Goal: Transaction & Acquisition: Obtain resource

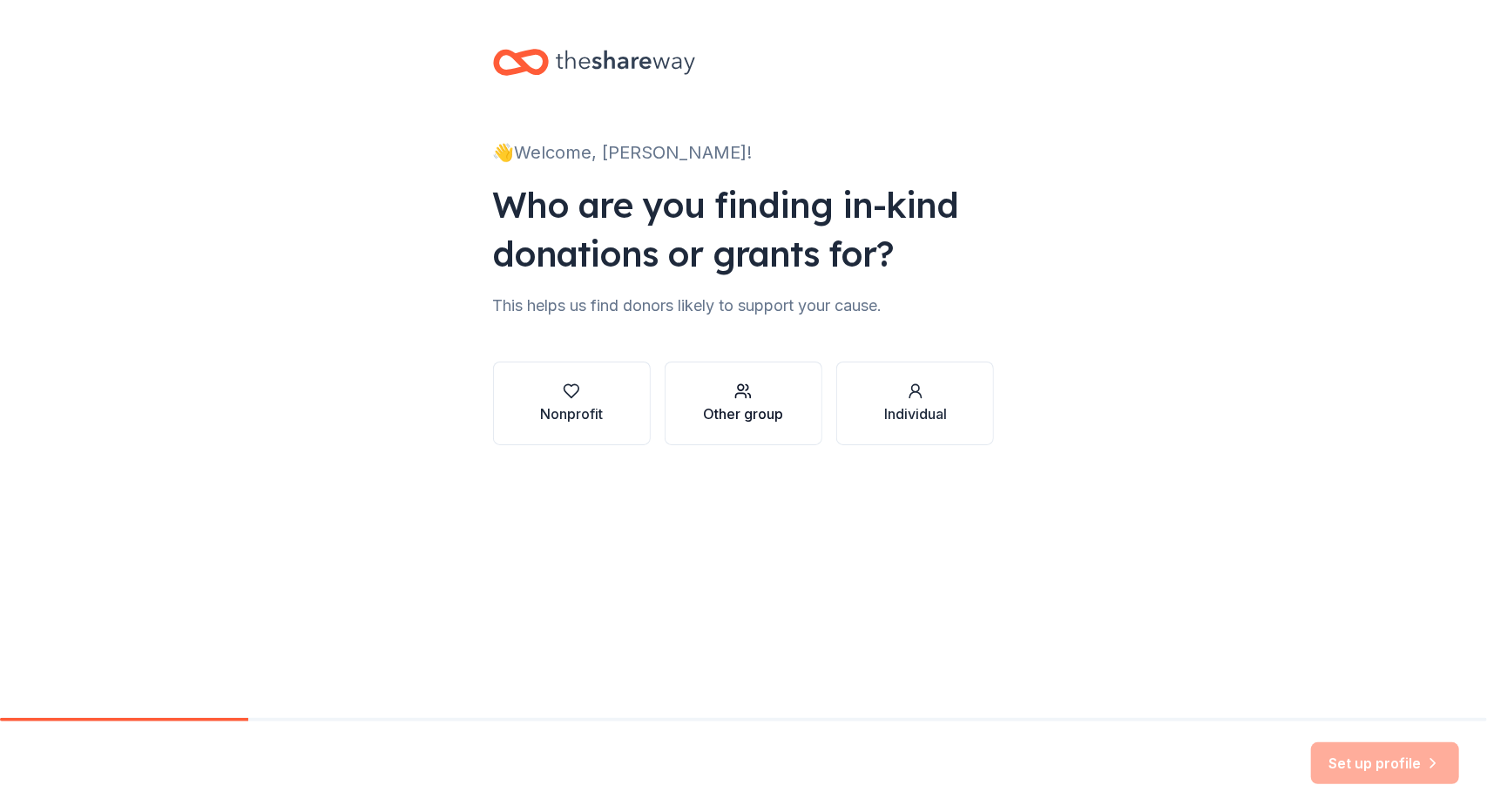
click at [742, 415] on div "Other group" at bounding box center [743, 413] width 80 height 21
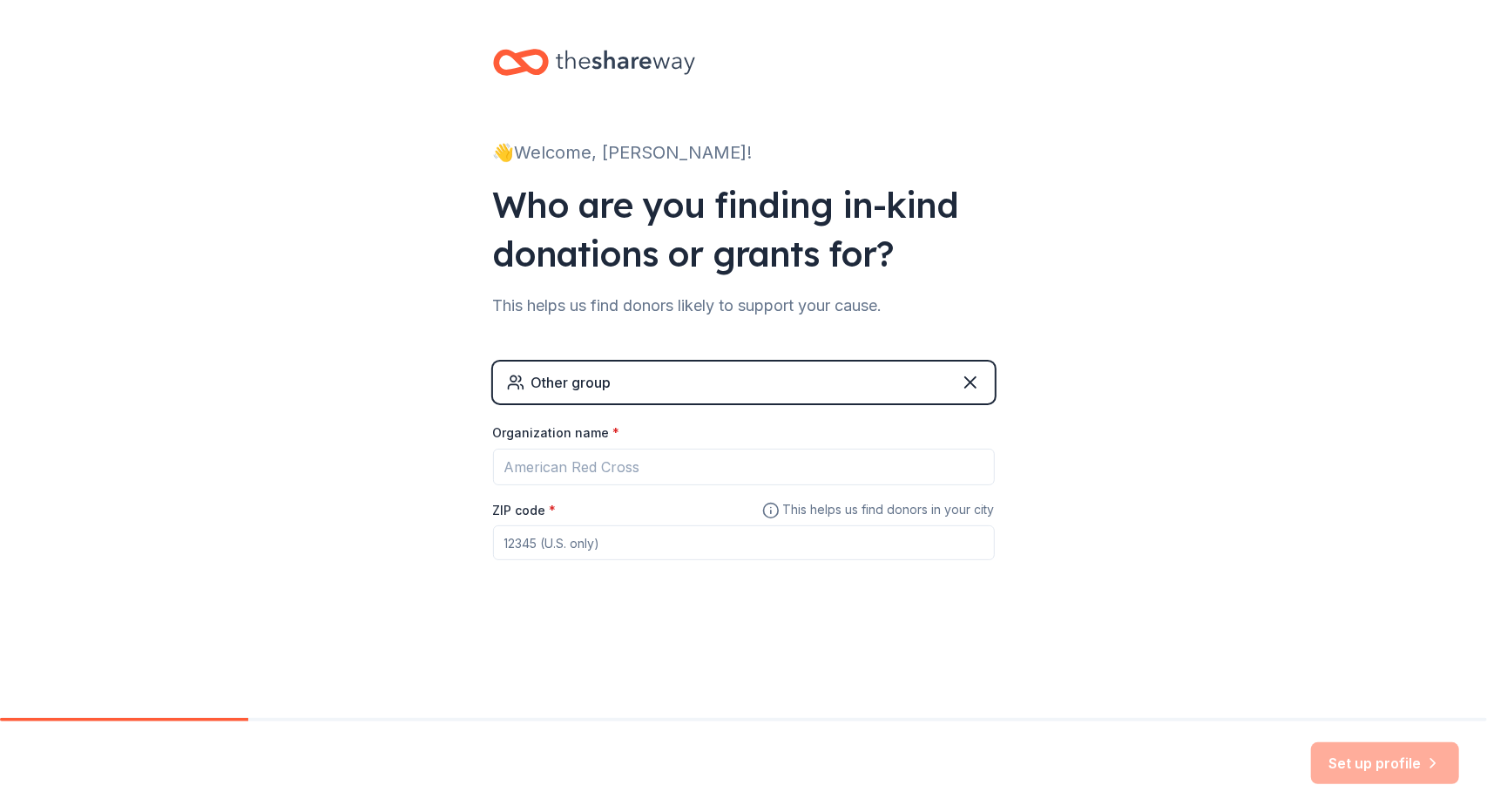
click at [592, 394] on div "Other group" at bounding box center [744, 382] width 502 height 41
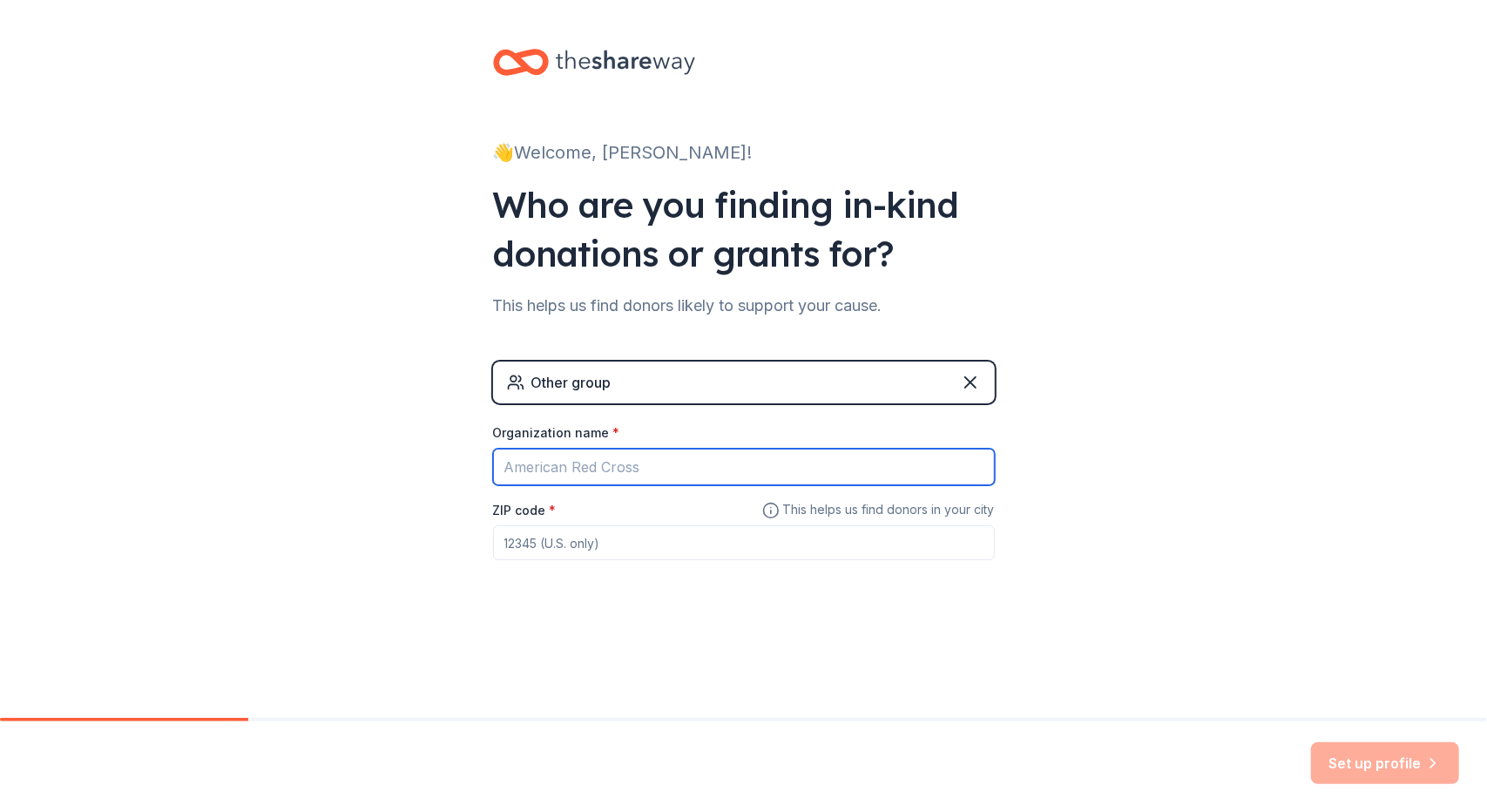
click at [636, 462] on input "Organization name *" at bounding box center [744, 467] width 502 height 37
type input "Purposeful Pain"
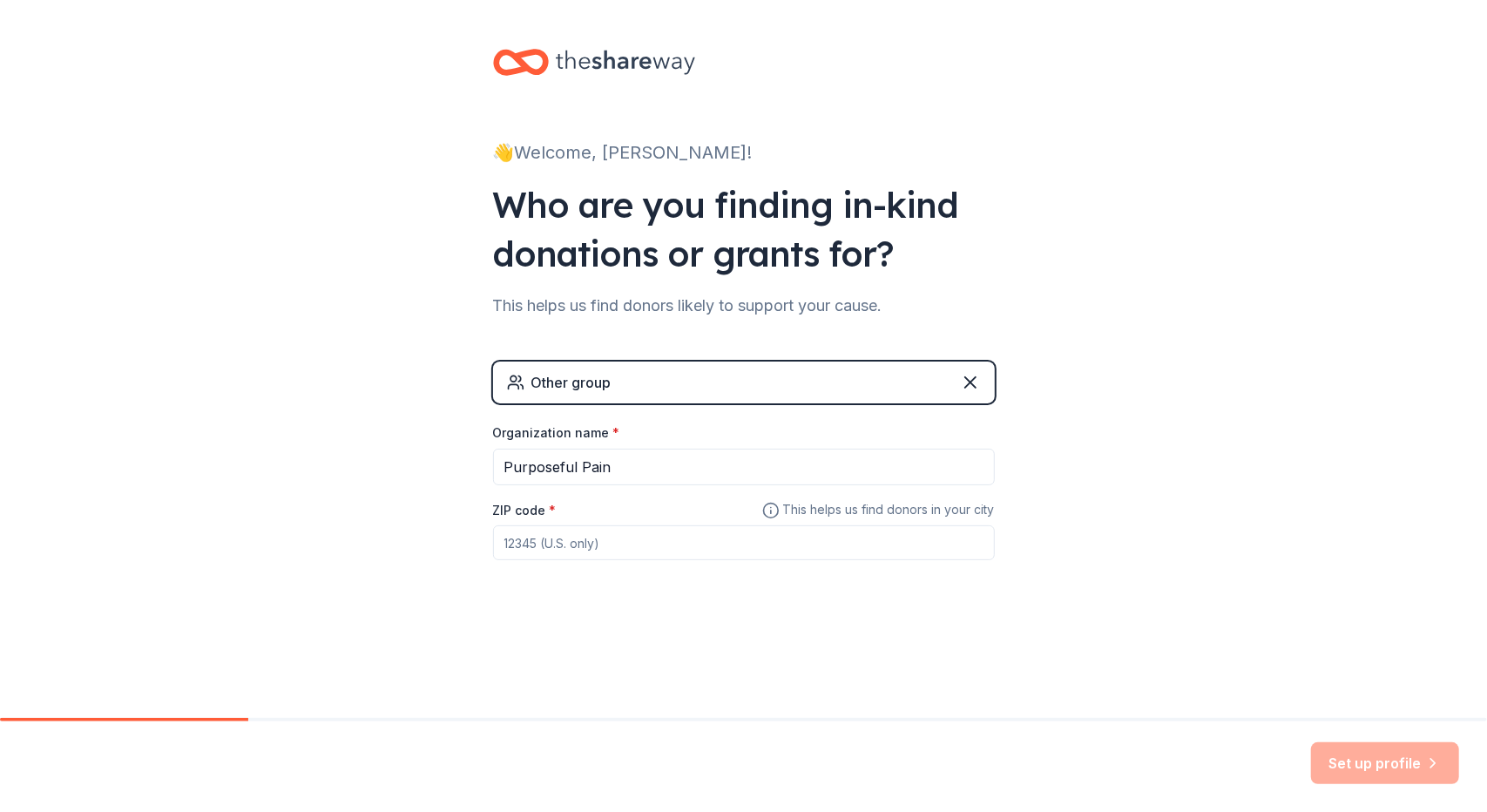
click at [516, 536] on input "ZIP code *" at bounding box center [744, 543] width 502 height 35
type input "19977"
click at [1073, 548] on div "👋 Welcome, [PERSON_NAME]! Who are you finding in-kind donations or grants for? …" at bounding box center [744, 339] width 1487 height 679
click at [644, 657] on div "👋 Welcome, [PERSON_NAME]! Who are you finding in-kind donations or grants for? …" at bounding box center [744, 339] width 558 height 679
click at [904, 499] on span "This helps us find donors in your city" at bounding box center [879, 510] width 233 height 22
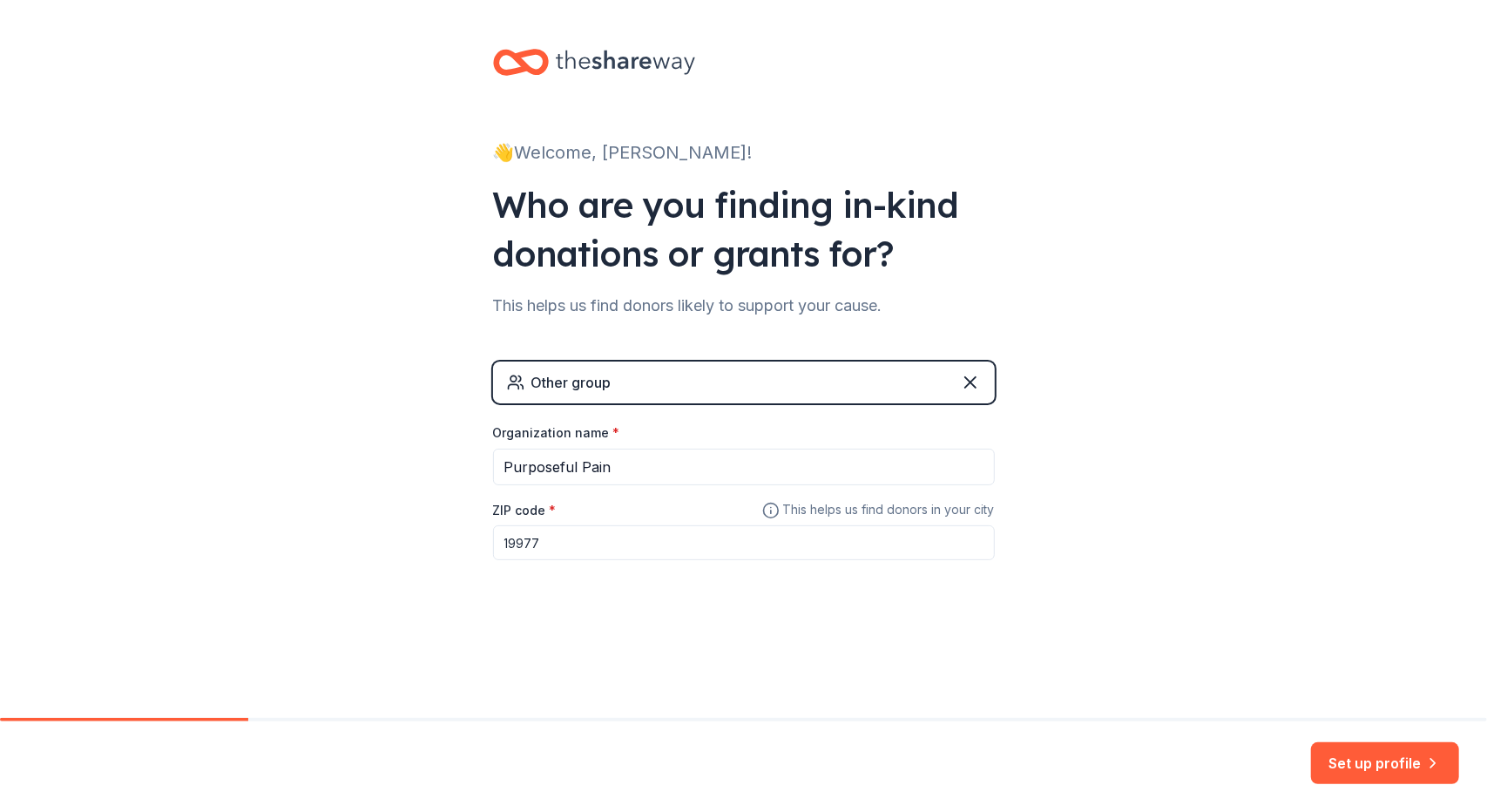
drag, startPoint x: 909, startPoint y: 505, endPoint x: 920, endPoint y: 507, distance: 11.2
click at [909, 506] on span "This helps us find donors in your city" at bounding box center [879, 510] width 233 height 22
click at [563, 543] on input "19977" at bounding box center [744, 543] width 502 height 35
click at [1401, 767] on button "Set up profile" at bounding box center [1384, 762] width 148 height 41
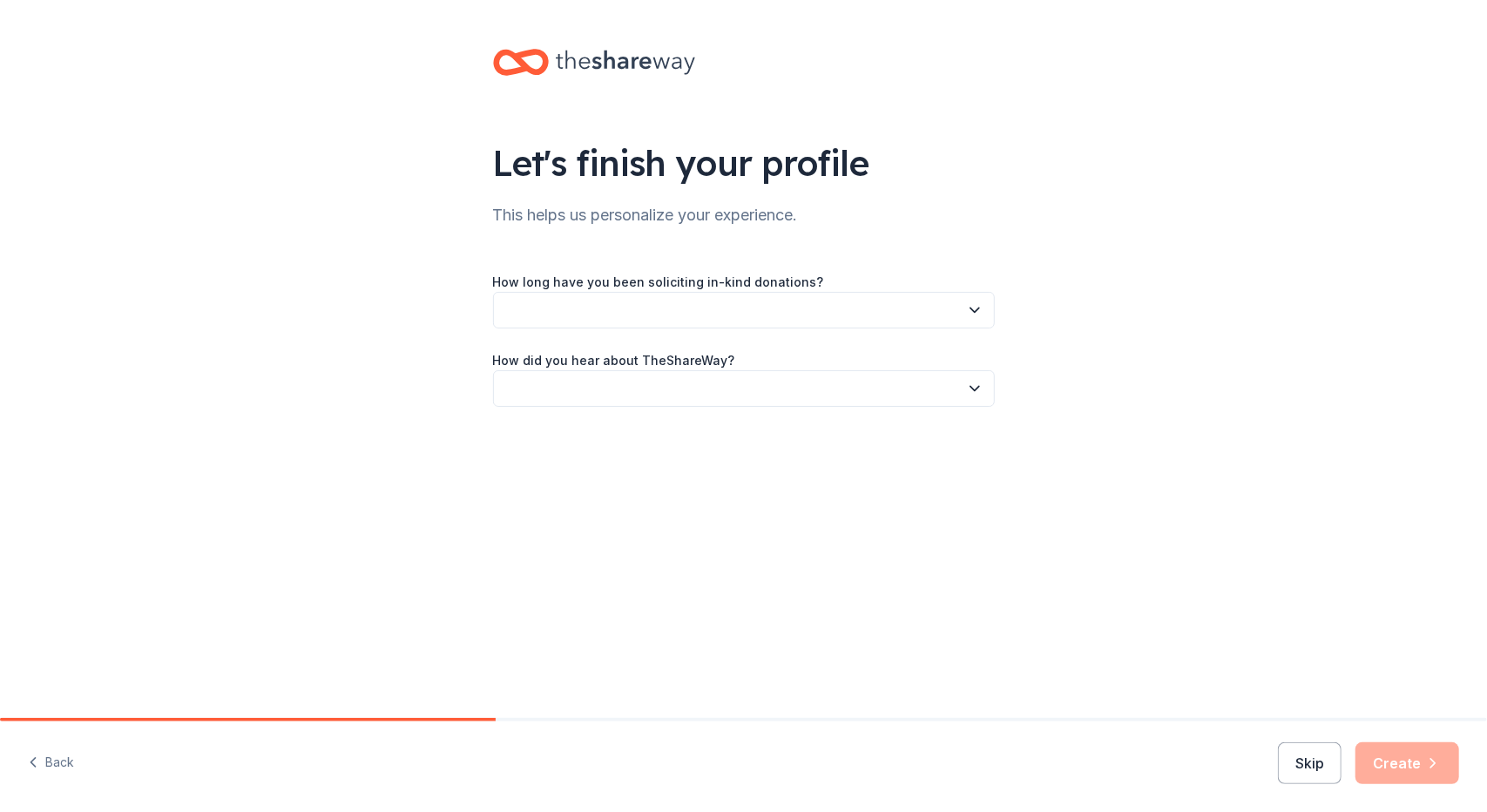
click at [1335, 759] on button "Skip" at bounding box center [1309, 762] width 64 height 41
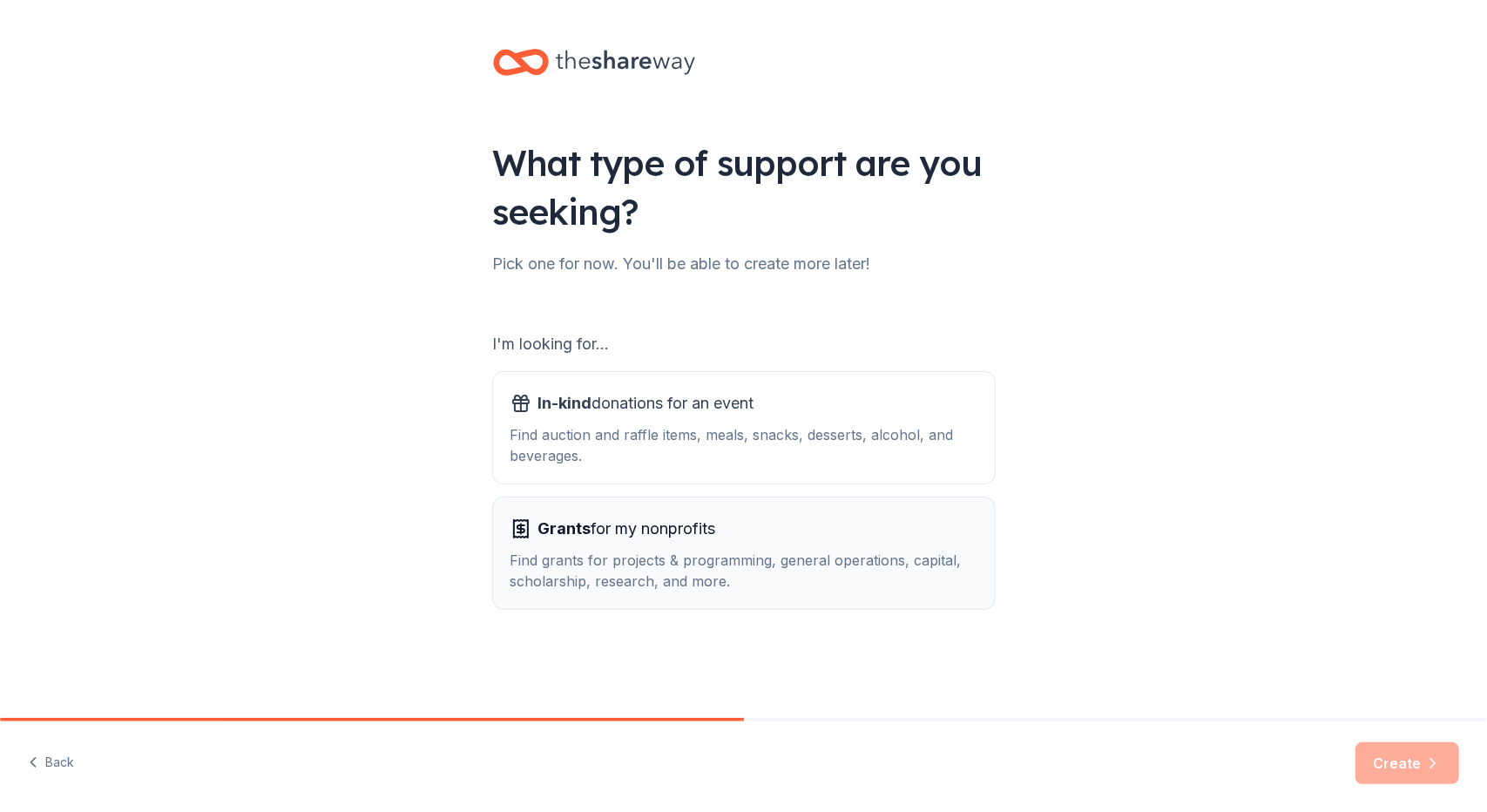
click at [568, 553] on div "Find grants for projects & programming, general operations, capital, scholarshi…" at bounding box center [744, 570] width 467 height 41
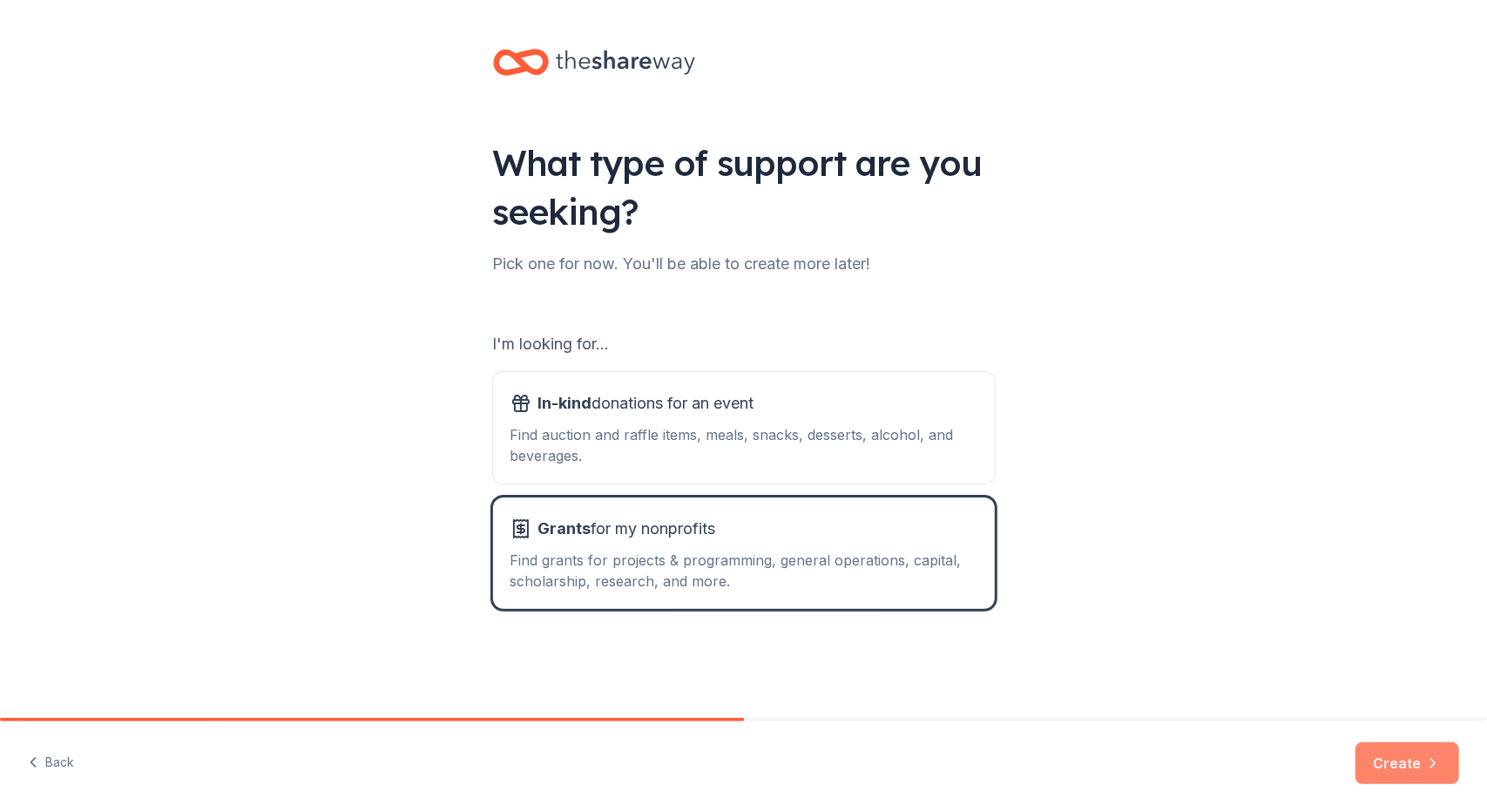
click at [1413, 761] on button "Create" at bounding box center [1407, 762] width 104 height 41
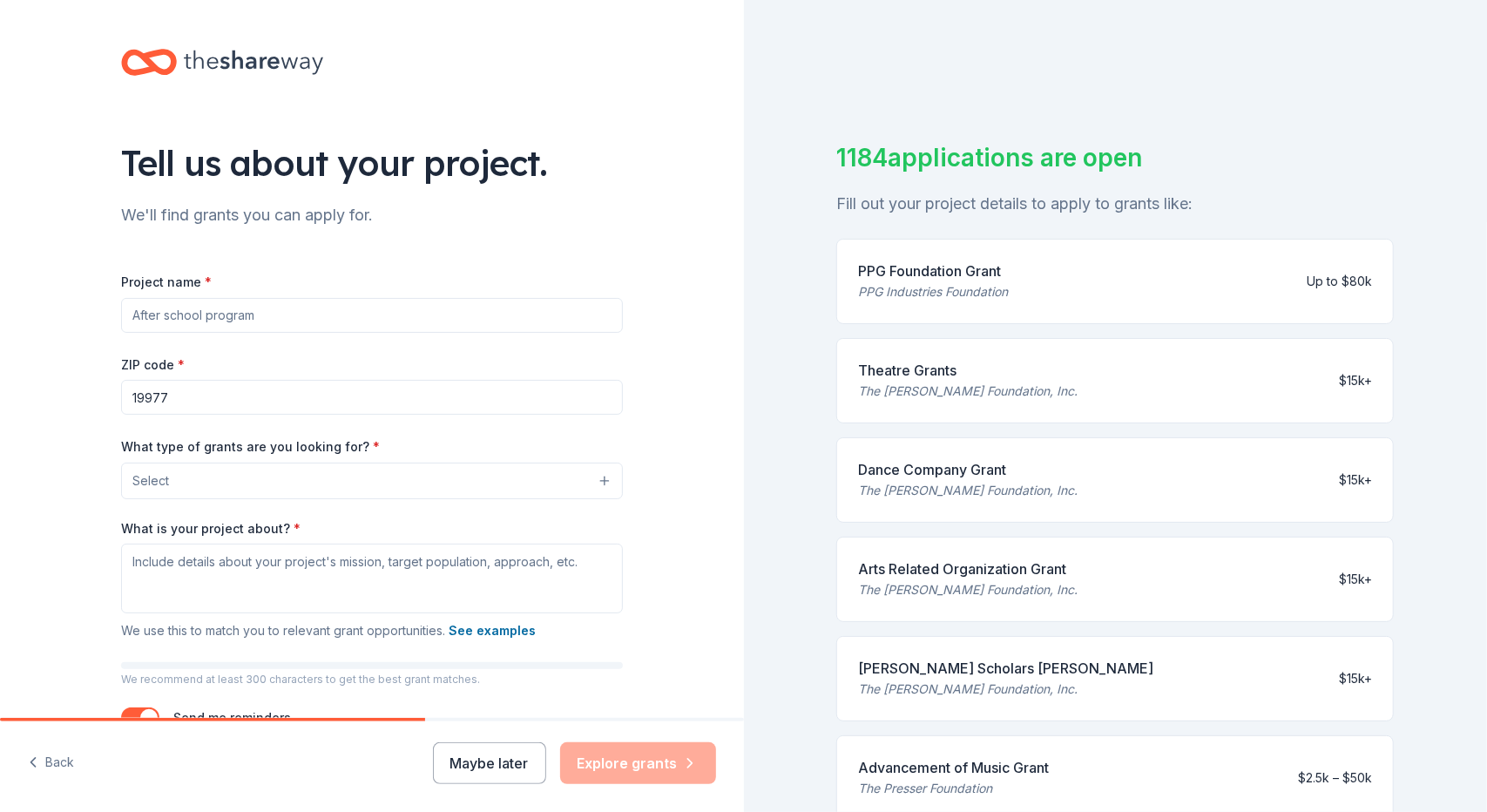
click at [596, 474] on button "Select" at bounding box center [371, 480] width 502 height 37
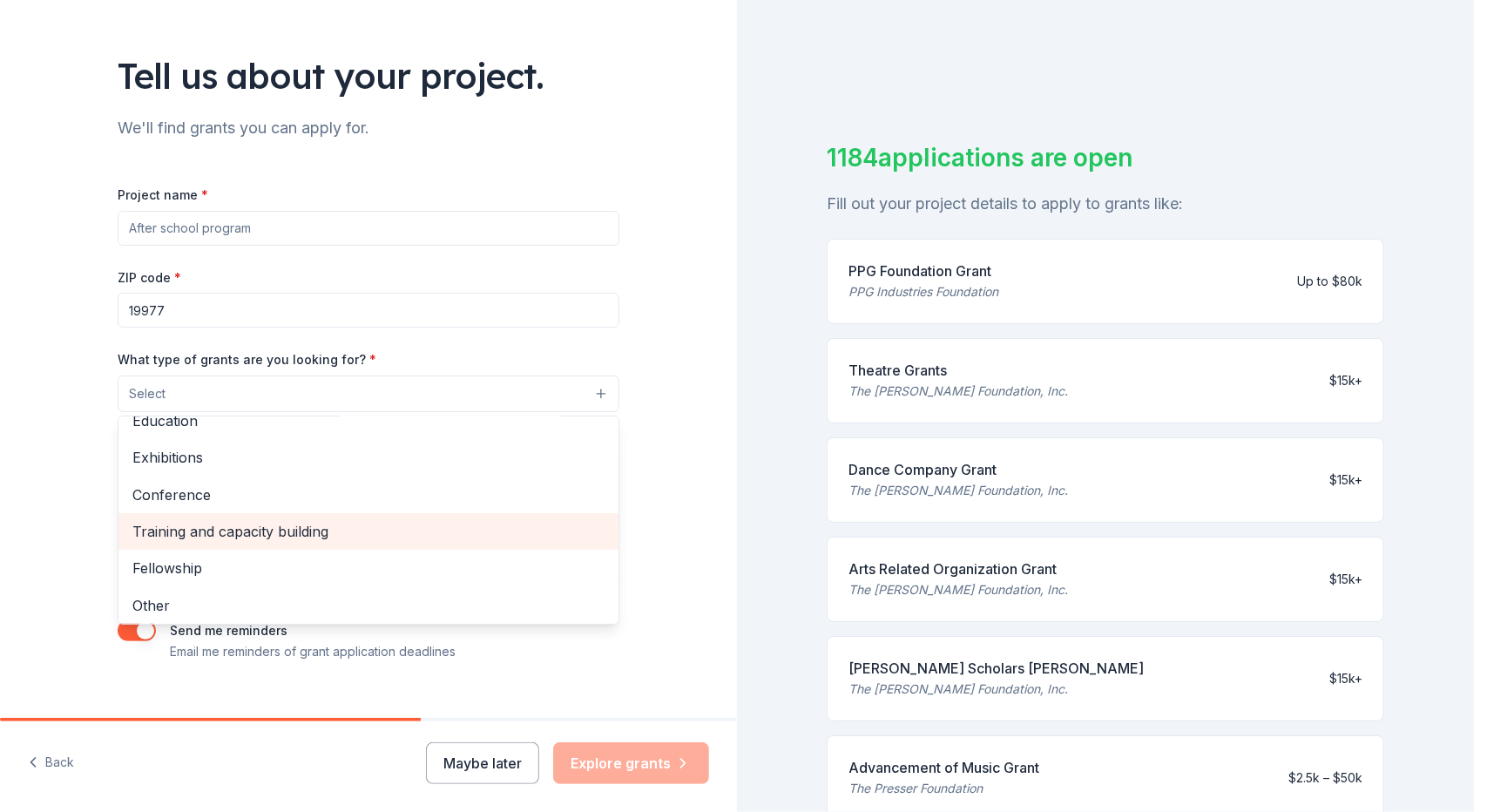
scroll to position [205, 0]
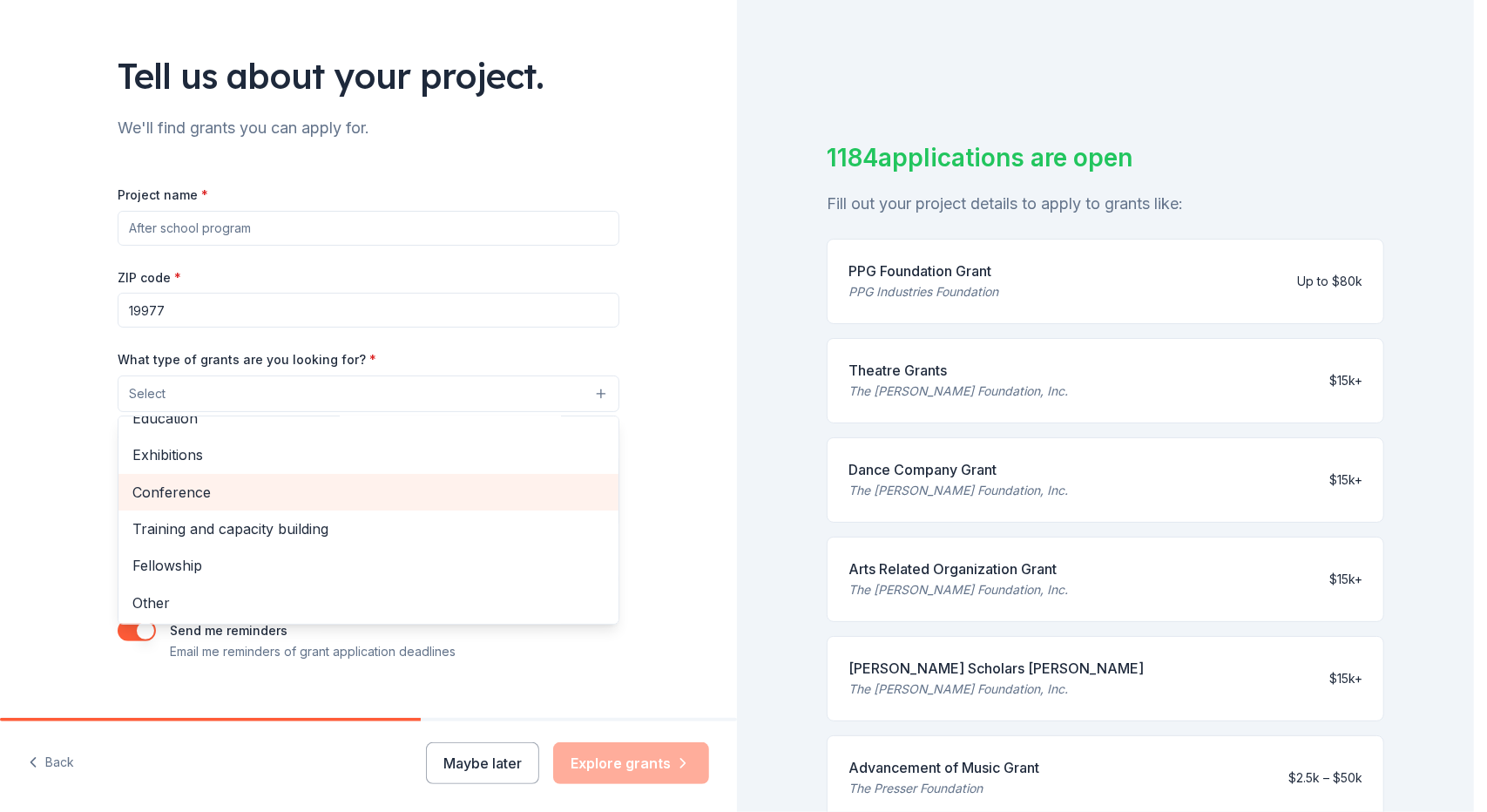
click at [196, 491] on span "Conference" at bounding box center [369, 491] width 472 height 23
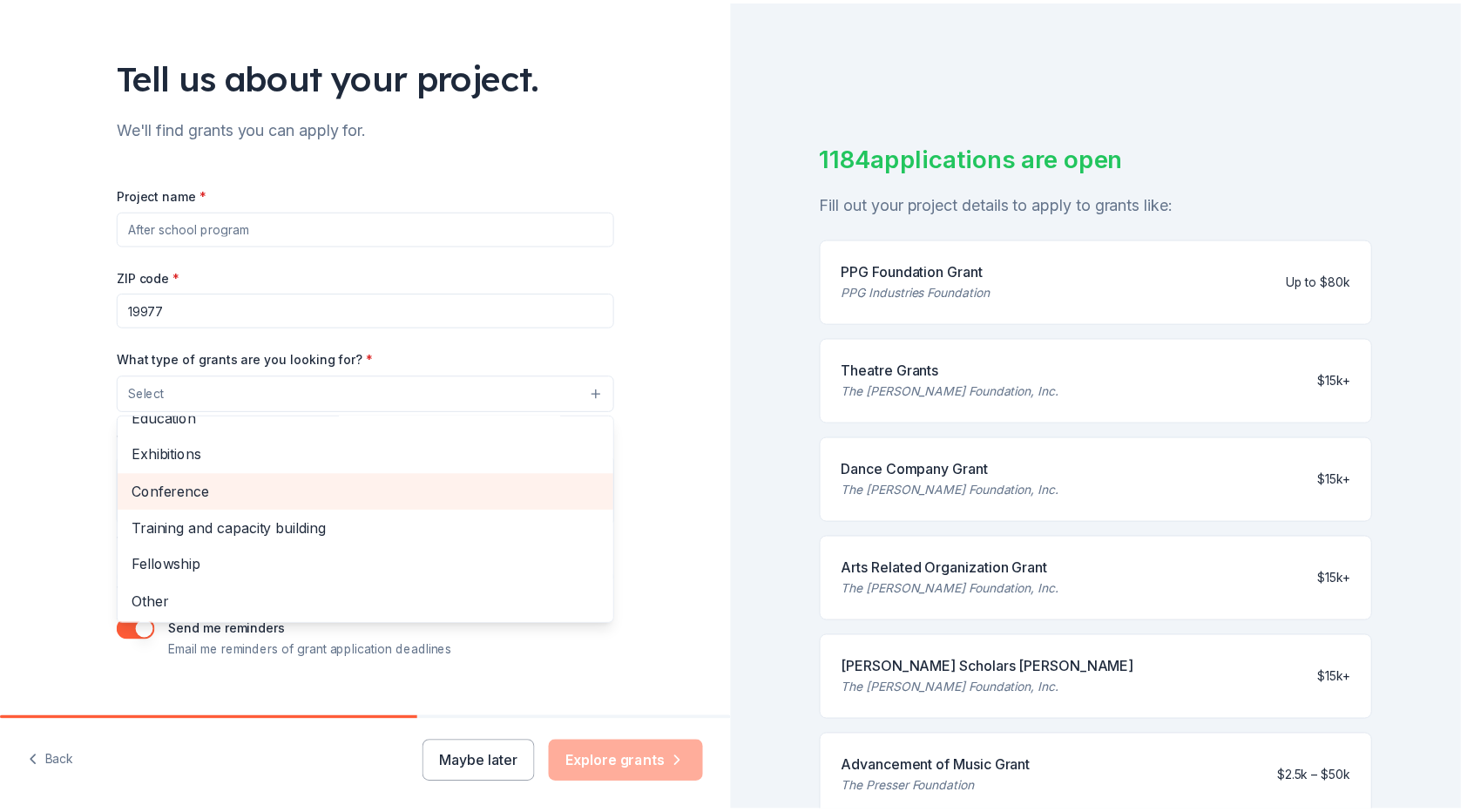
scroll to position [169, 0]
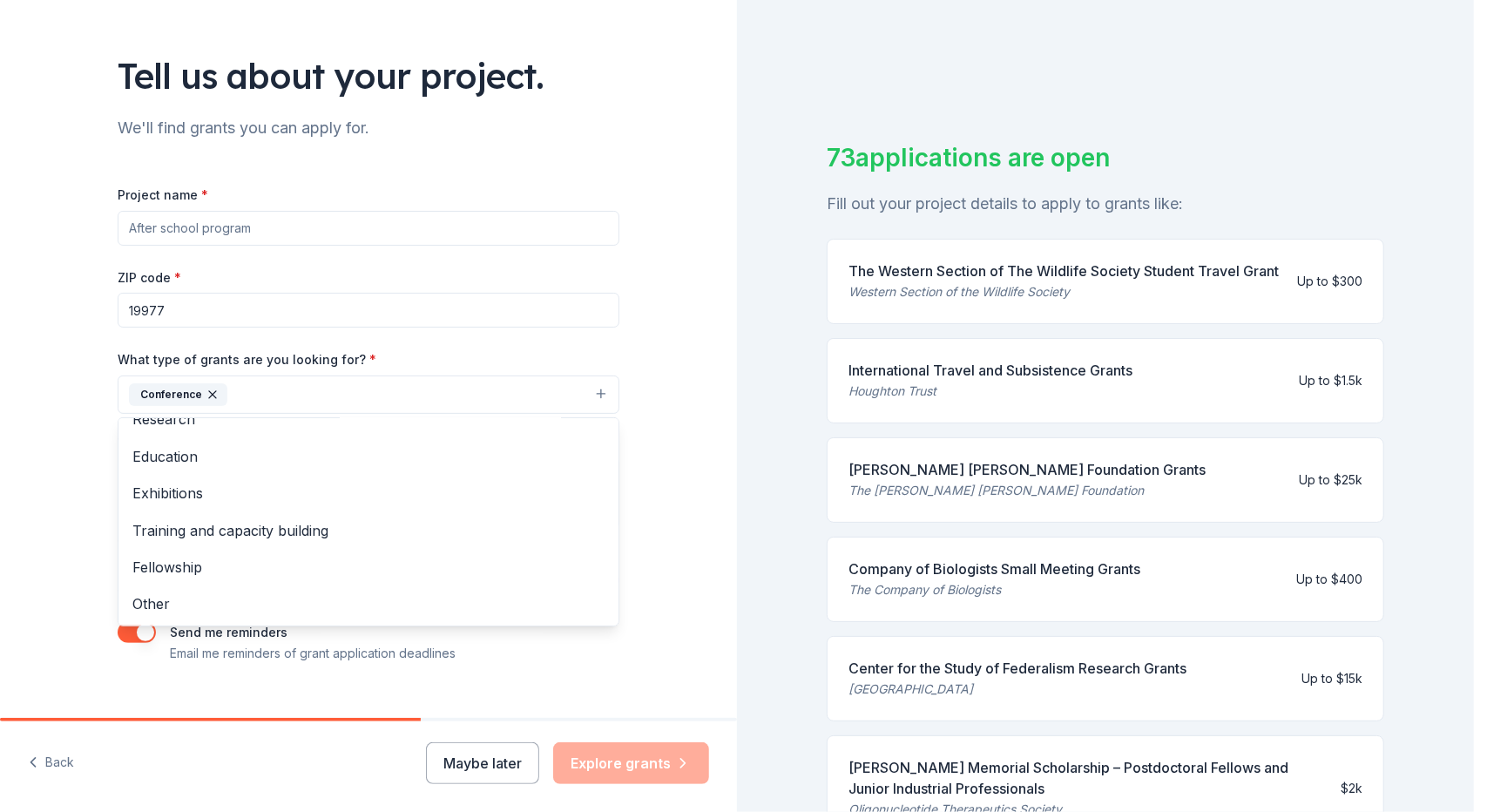
drag, startPoint x: 1466, startPoint y: 130, endPoint x: 1486, endPoint y: 252, distance: 123.6
click at [1477, 181] on html "Tell us about your project. We'll find grants you can apply for. Project name *…" at bounding box center [744, 406] width 1487 height 812
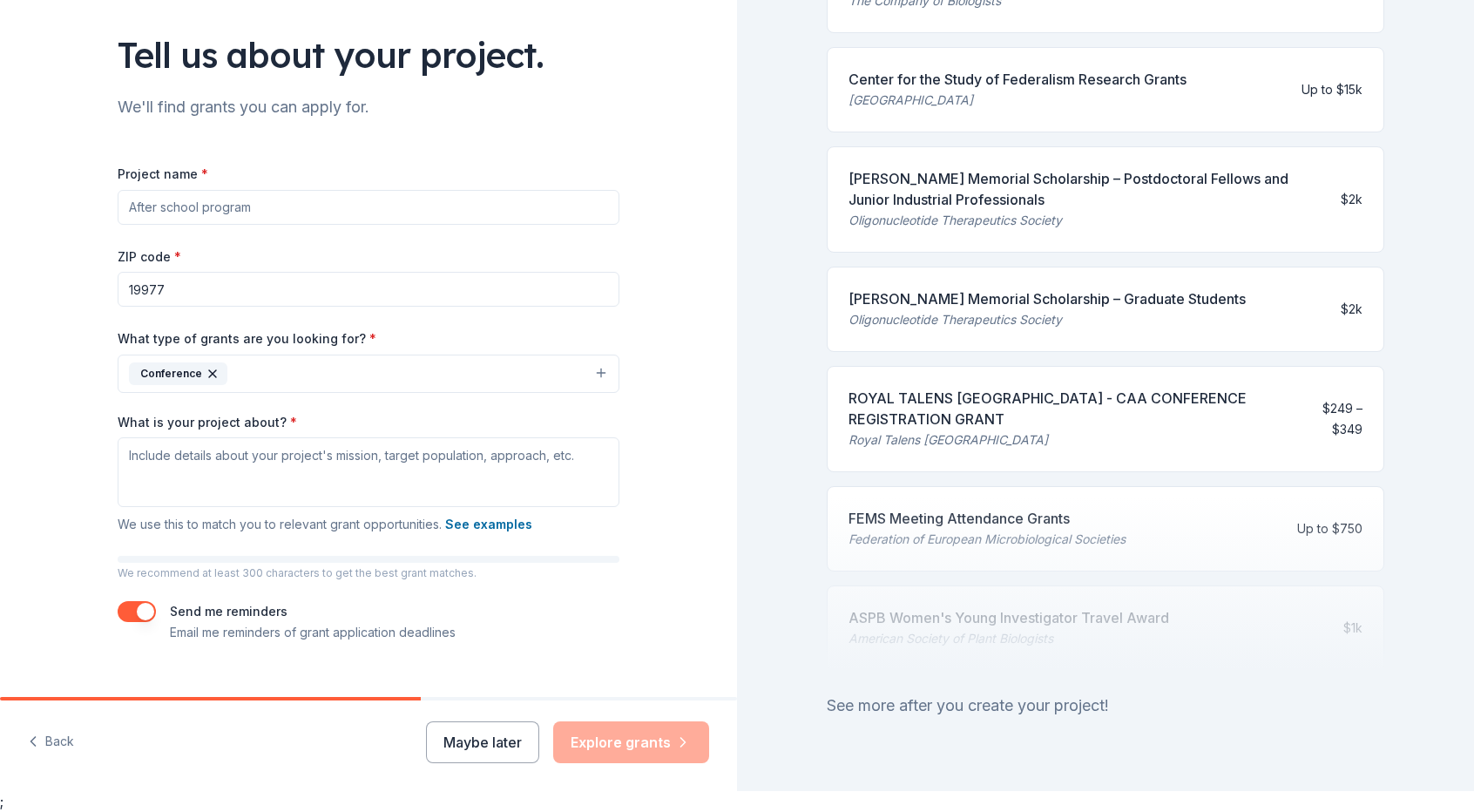
scroll to position [615, 0]
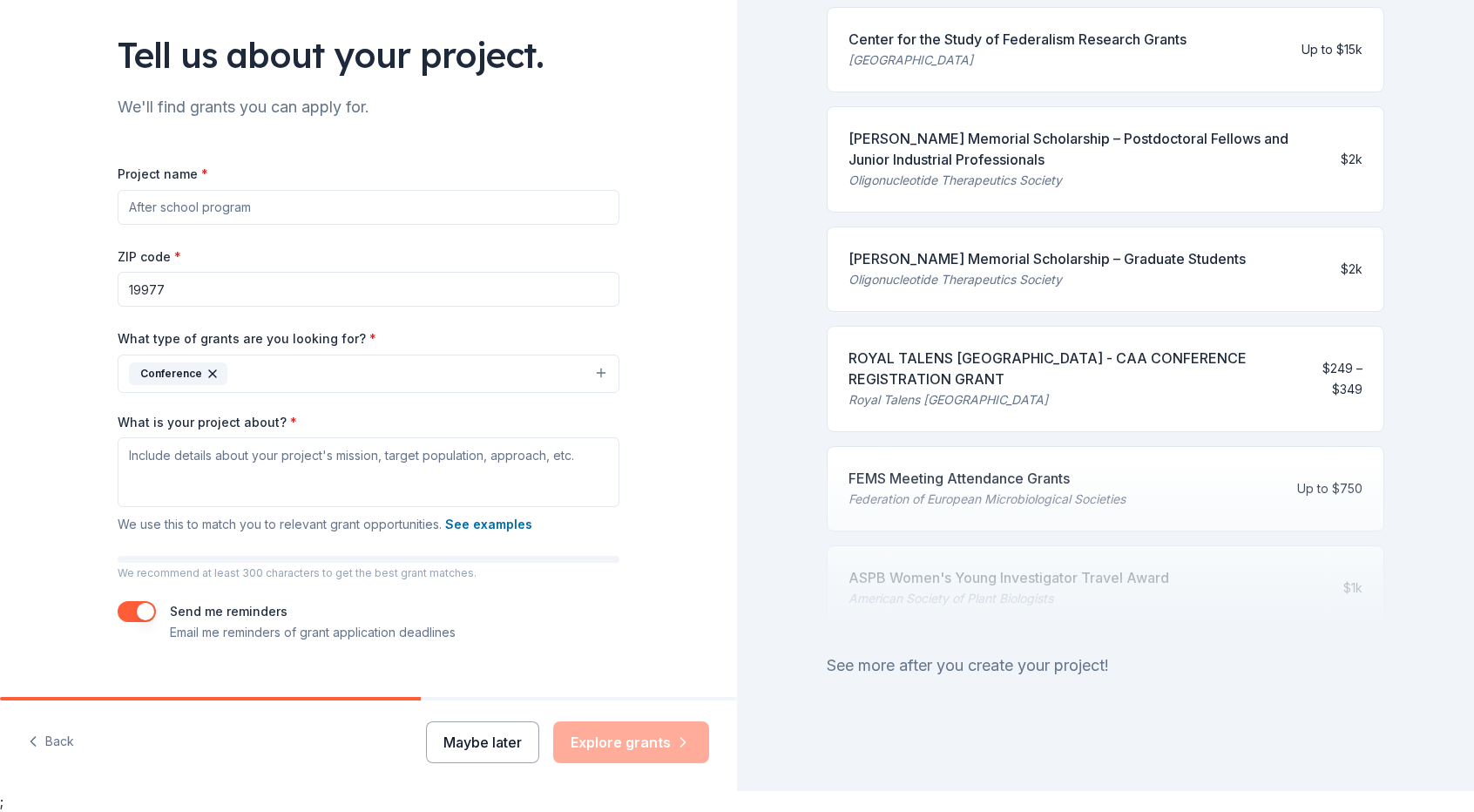
click at [491, 755] on button "Maybe later" at bounding box center [483, 742] width 114 height 41
drag, startPoint x: 467, startPoint y: 745, endPoint x: 601, endPoint y: 705, distance: 139.8
click at [467, 745] on button "Maybe later" at bounding box center [483, 742] width 114 height 41
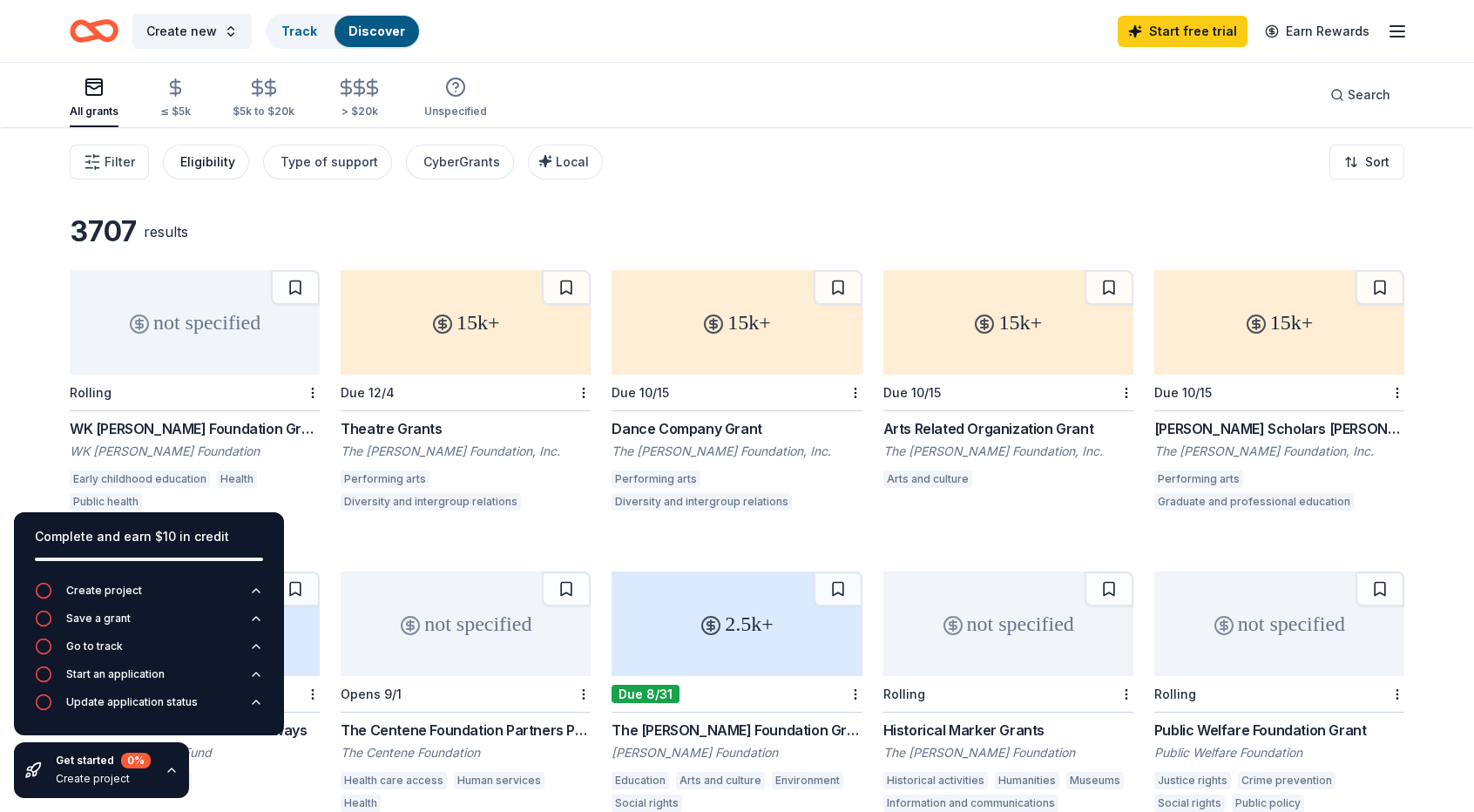
click at [206, 163] on div "Eligibility" at bounding box center [207, 161] width 55 height 21
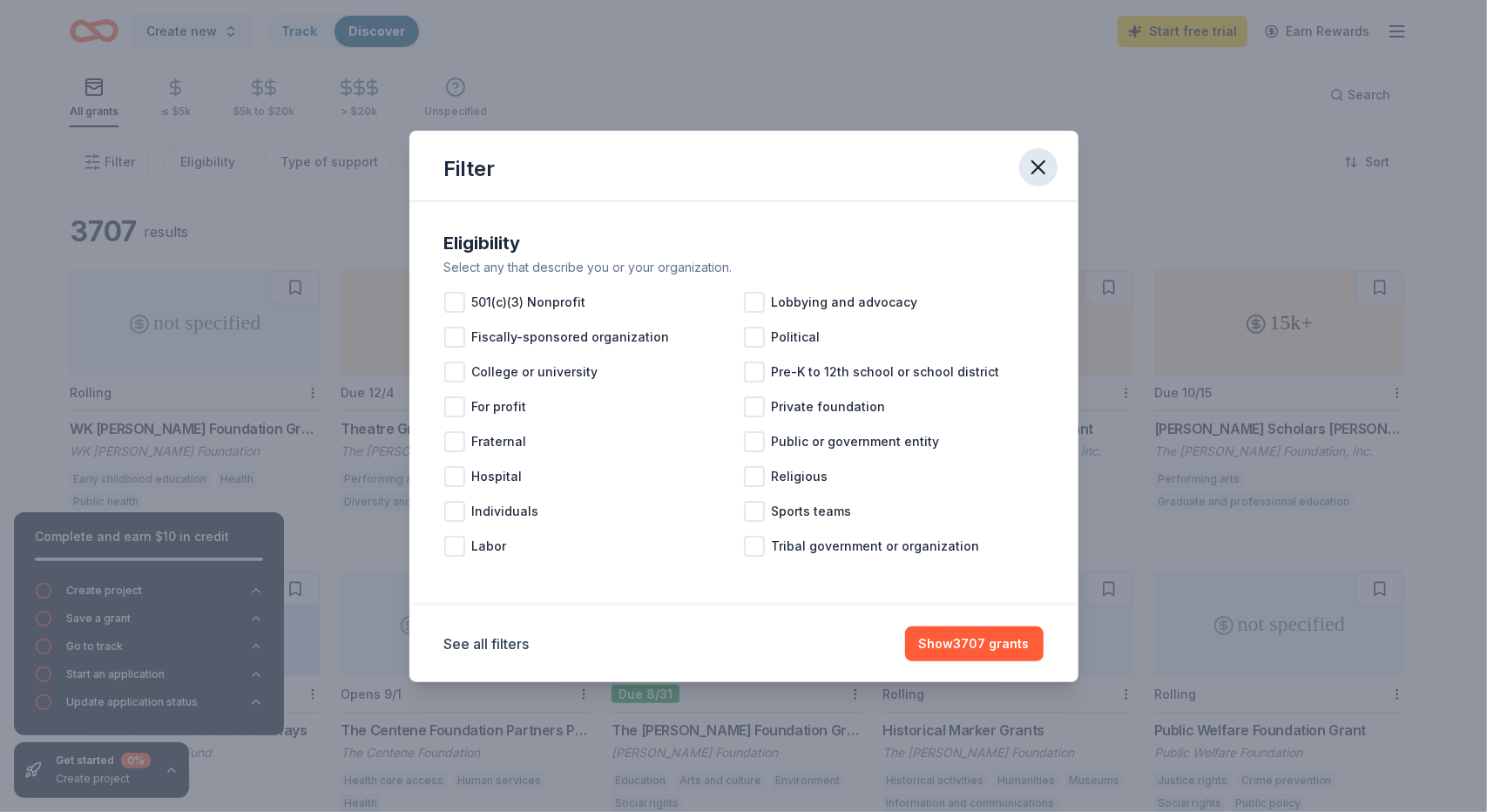
click at [1037, 173] on icon "button" at bounding box center [1037, 167] width 24 height 24
